Goal: Find specific page/section: Find specific page/section

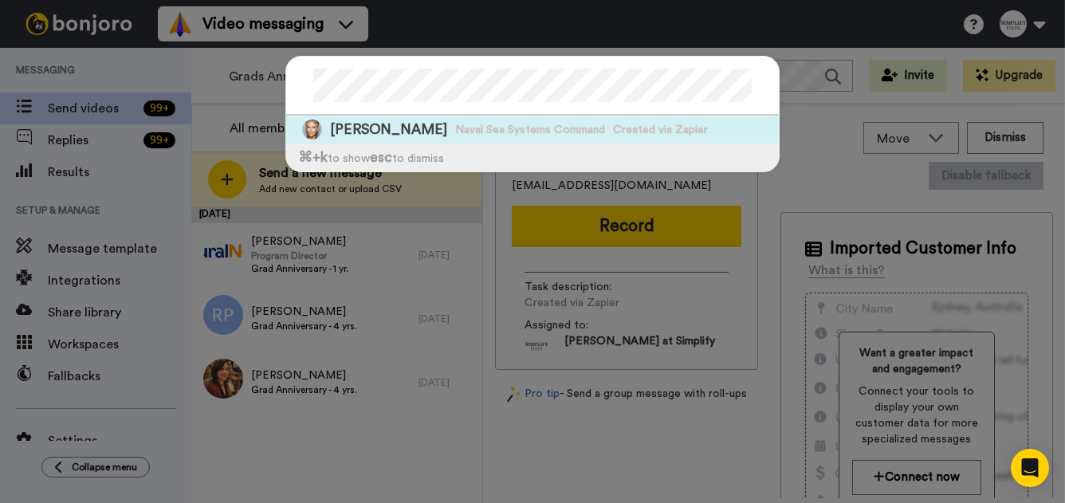
click at [402, 126] on span "[PERSON_NAME]" at bounding box center [388, 130] width 117 height 20
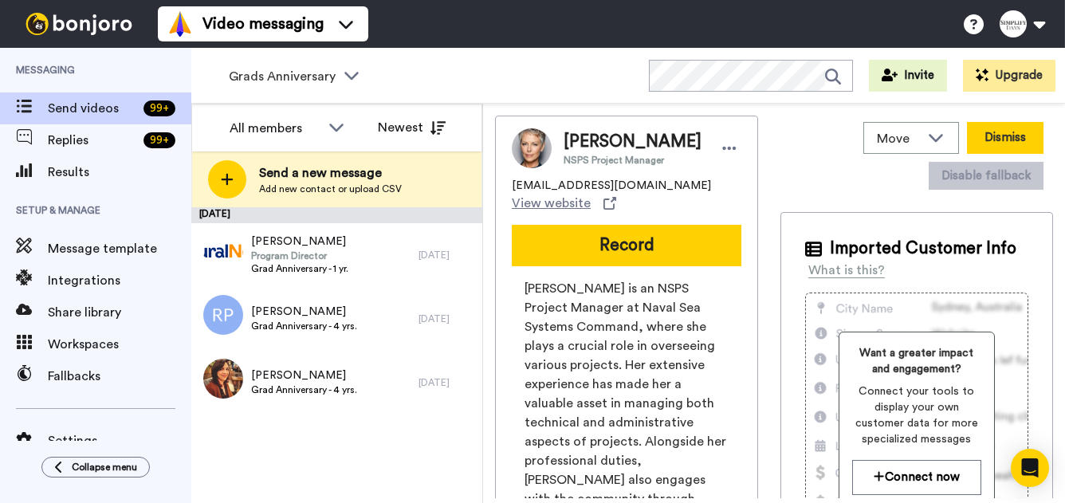
click at [1013, 136] on button "Dismiss" at bounding box center [1005, 138] width 77 height 32
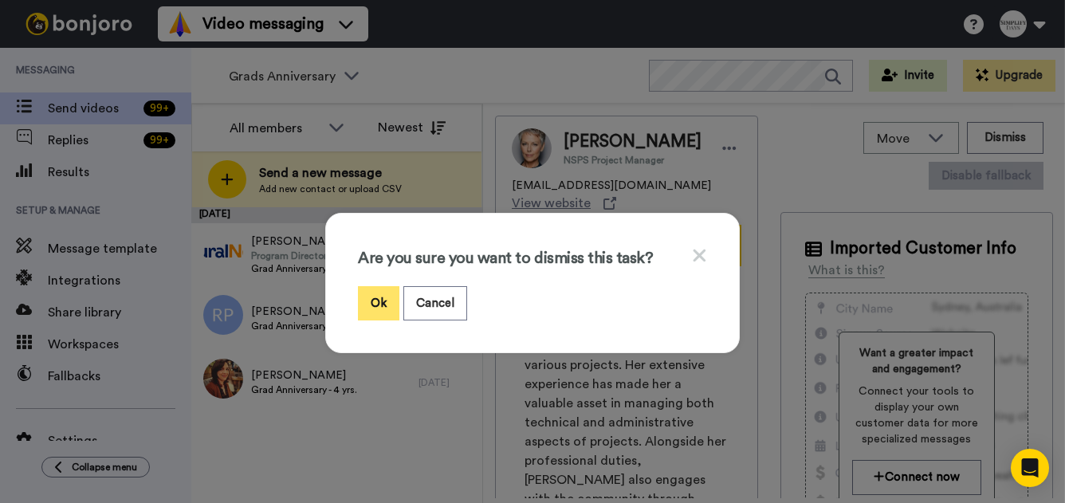
click at [385, 300] on button "Ok" at bounding box center [378, 303] width 41 height 34
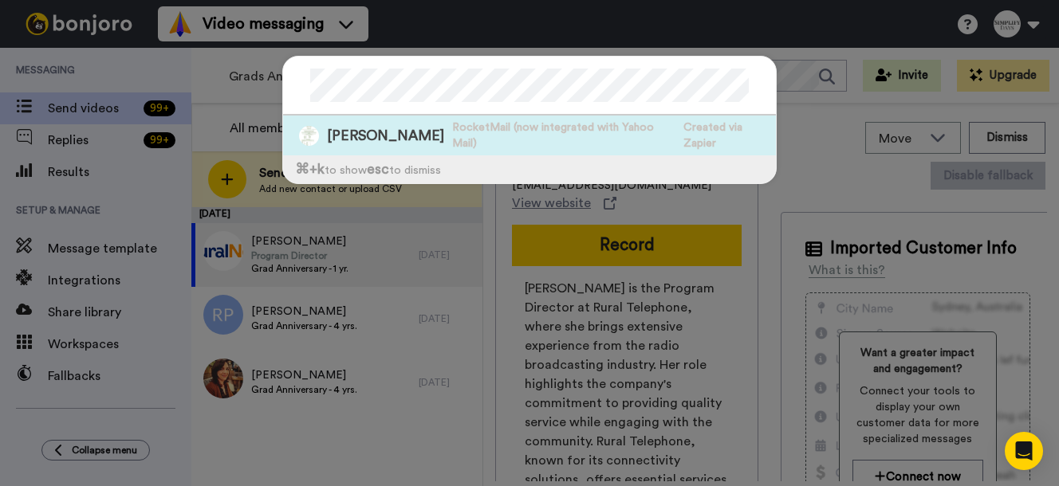
click at [542, 133] on span "RocketMail (now integrated with Yahoo Mail)" at bounding box center [563, 136] width 223 height 32
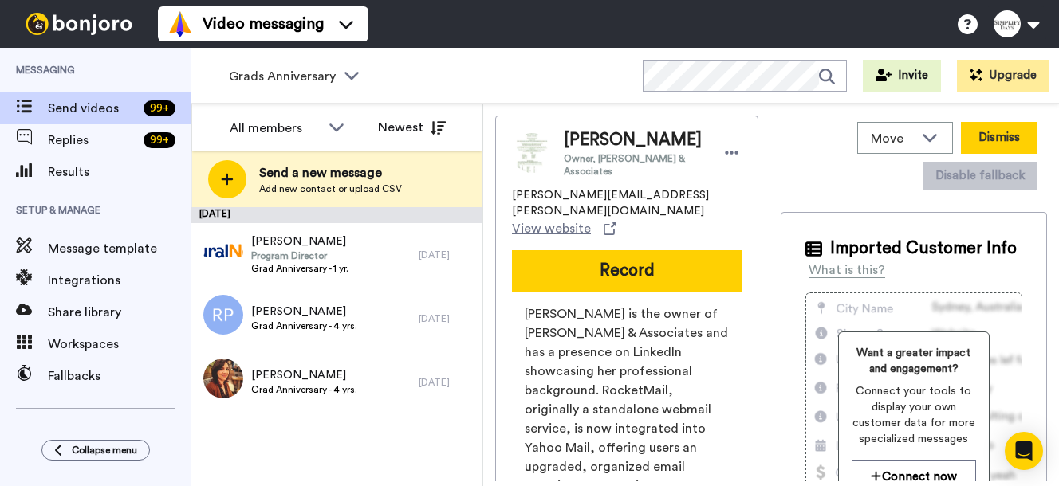
click at [1004, 137] on button "Dismiss" at bounding box center [998, 138] width 77 height 32
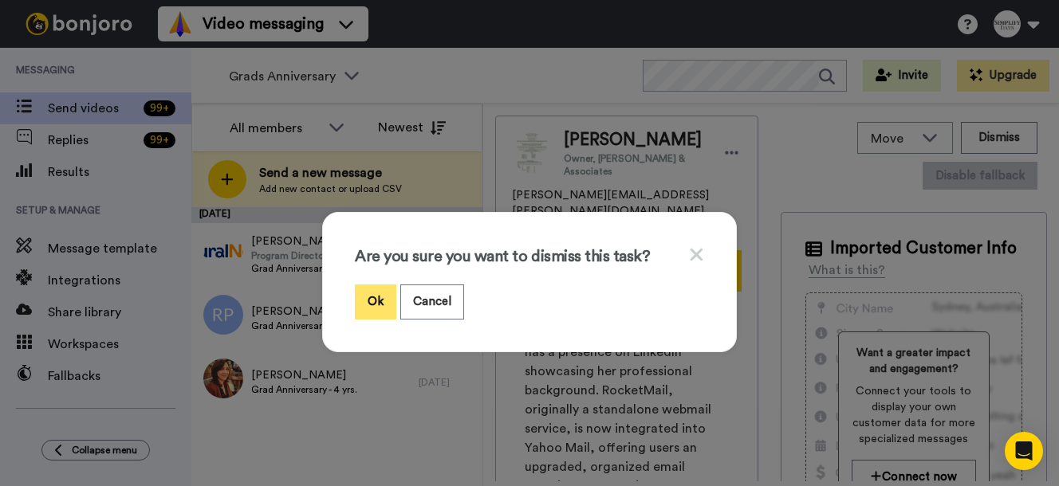
click at [372, 302] on button "Ok" at bounding box center [375, 302] width 41 height 34
